Goal: Transaction & Acquisition: Purchase product/service

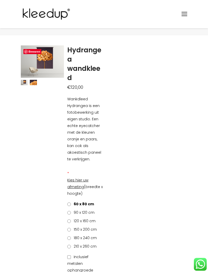
scroll to position [14, 0]
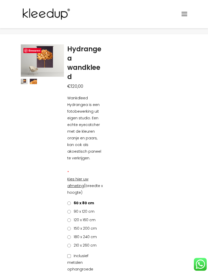
click at [71, 208] on label "90 x 120 cm" at bounding box center [80, 211] width 27 height 7
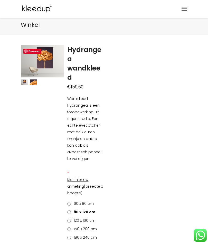
scroll to position [0, 0]
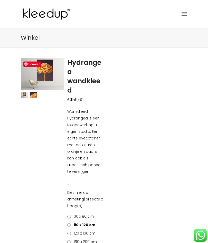
click at [183, 14] on span "Toggle mobile menu" at bounding box center [184, 14] width 6 height 1
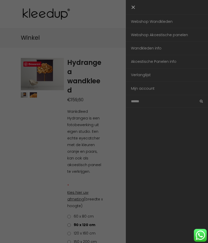
click at [154, 24] on link "Webshop Wandkleden" at bounding box center [167, 21] width 82 height 13
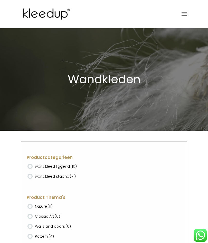
click at [31, 167] on ins at bounding box center [29, 166] width 5 height 5
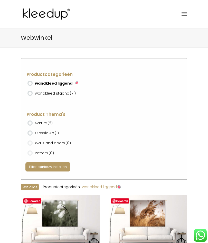
click at [31, 93] on ins at bounding box center [29, 93] width 5 height 5
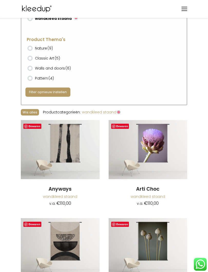
scroll to position [75, 0]
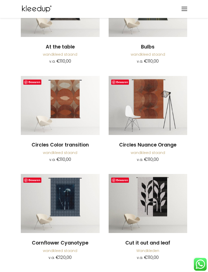
scroll to position [315, 0]
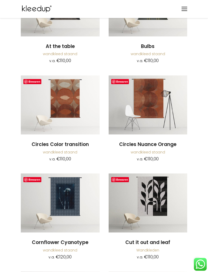
click at [32, 82] on link "Bewaren" at bounding box center [32, 81] width 18 height 5
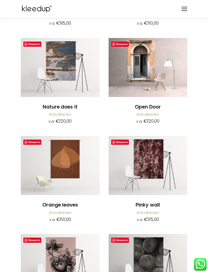
scroll to position [2613, 0]
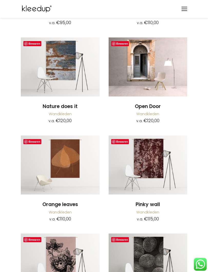
click at [70, 150] on img at bounding box center [60, 164] width 79 height 59
click at [68, 144] on img at bounding box center [60, 164] width 79 height 59
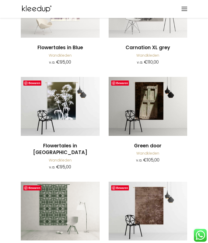
scroll to position [1978, 0]
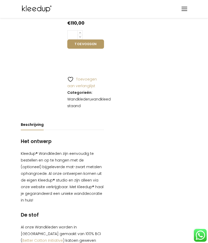
scroll to position [301, 0]
